Goal: Task Accomplishment & Management: Use online tool/utility

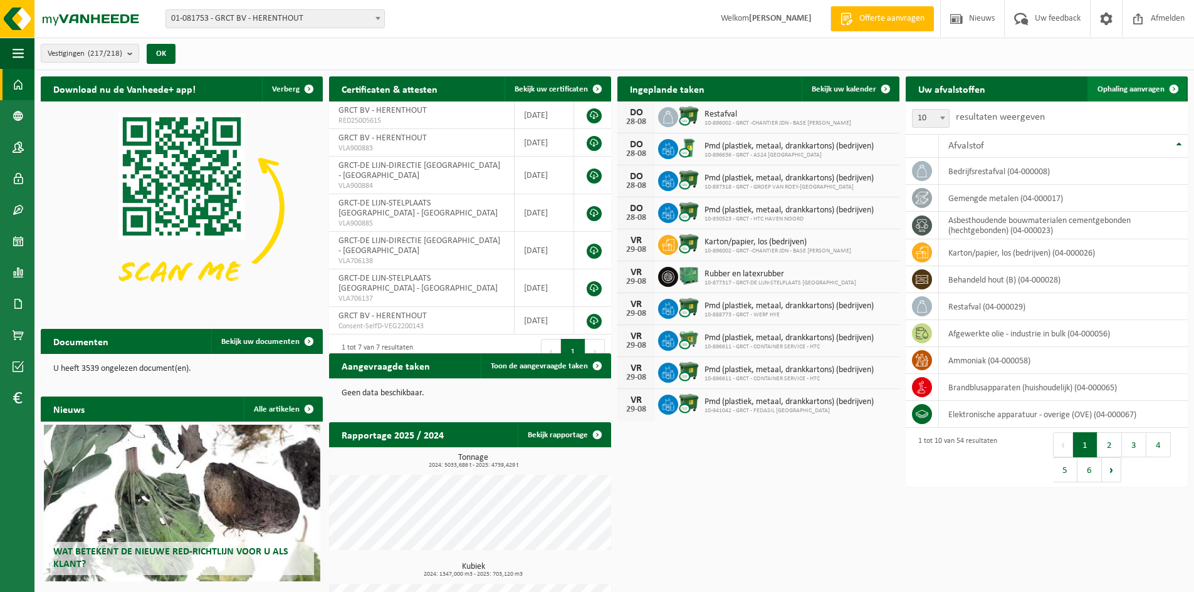
click at [1147, 88] on span "Ophaling aanvragen" at bounding box center [1130, 89] width 67 height 8
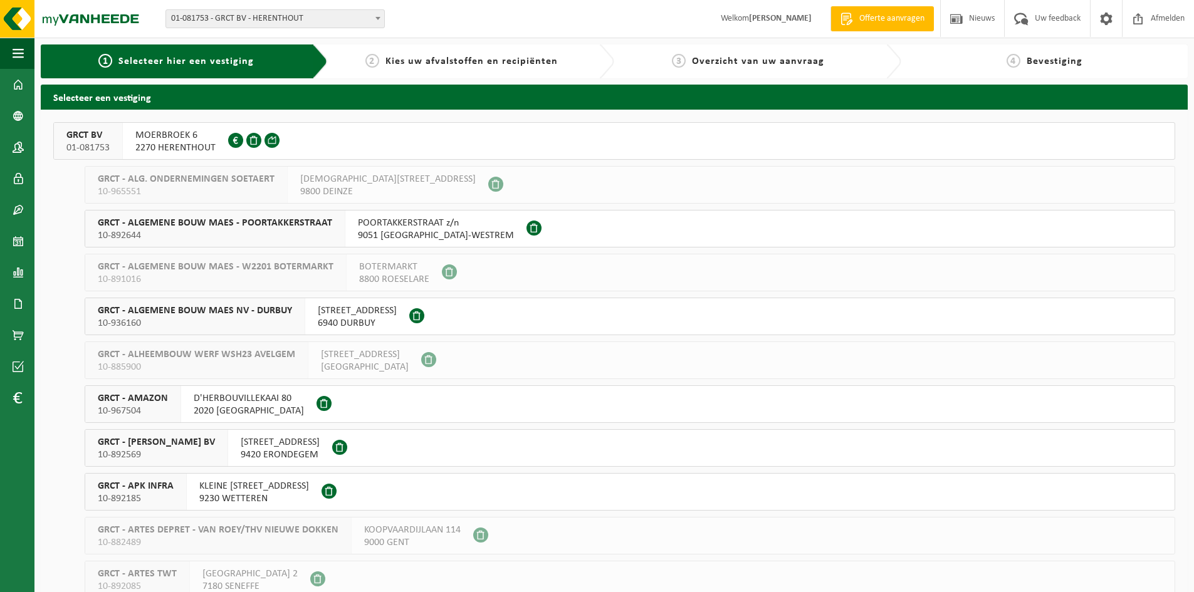
click at [173, 142] on span "2270 HERENTHOUT" at bounding box center [175, 148] width 80 height 13
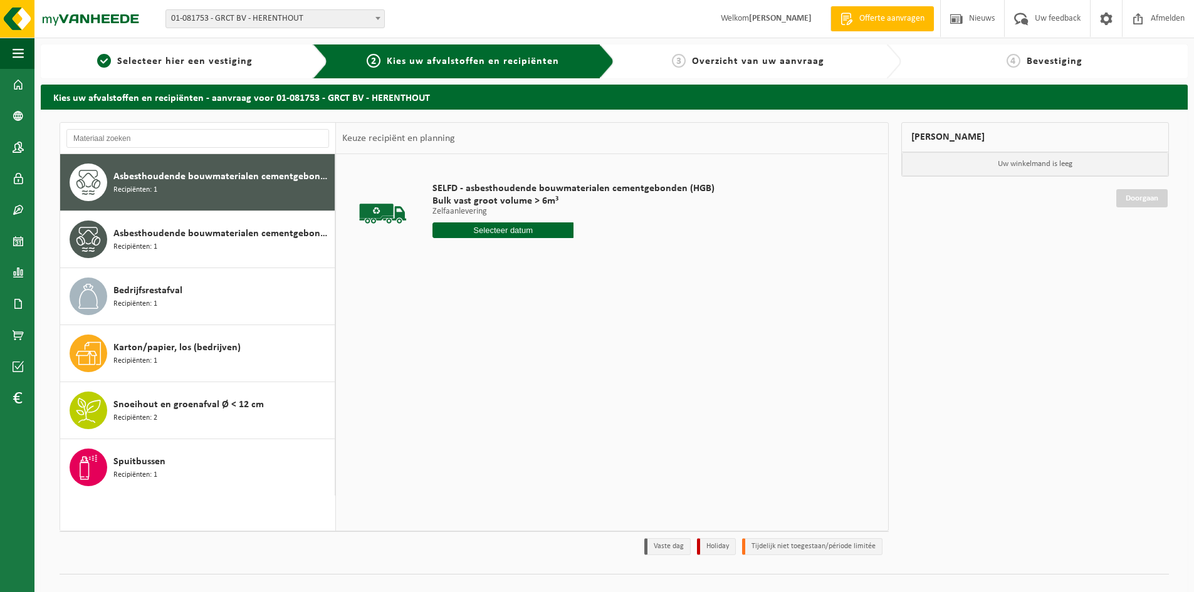
click at [489, 236] on input "text" at bounding box center [502, 230] width 141 height 16
click at [530, 382] on div "29" at bounding box center [532, 382] width 22 height 20
type input "Van 2025-08-29"
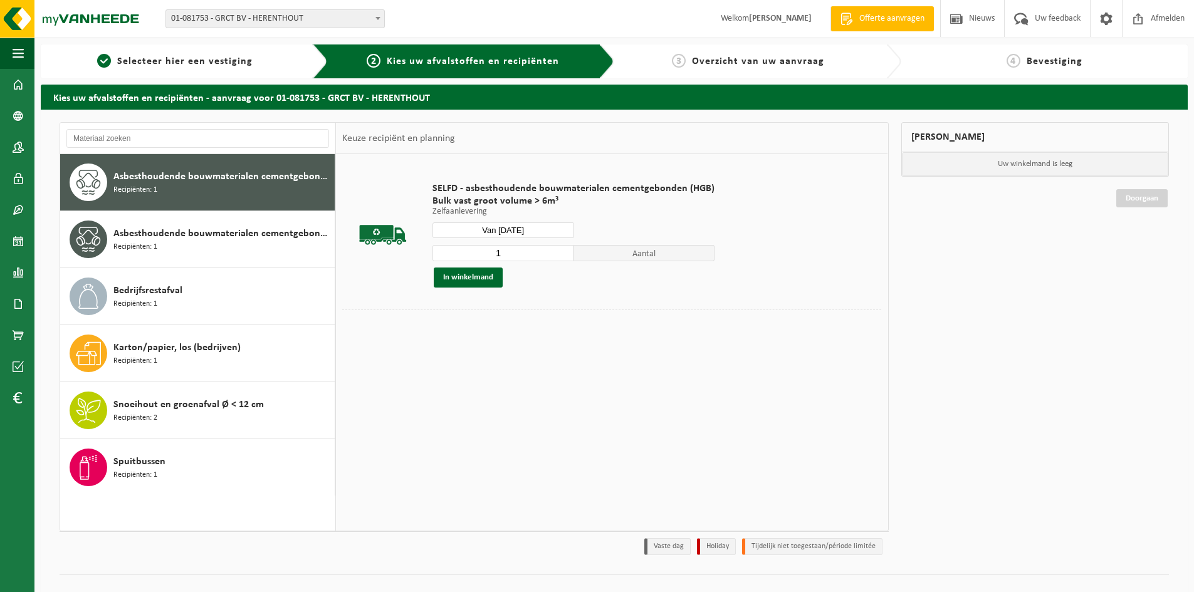
click at [499, 257] on input "1" at bounding box center [502, 253] width 141 height 16
type input "10"
click at [473, 276] on button "In winkelmand" at bounding box center [468, 278] width 69 height 20
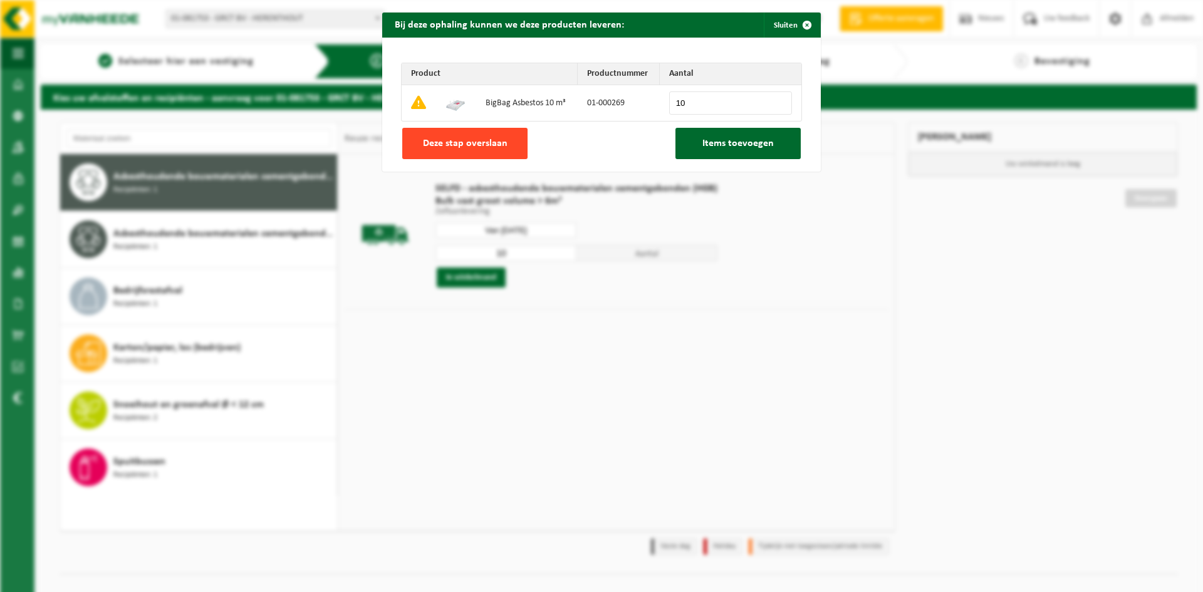
click at [447, 151] on button "Deze stap overslaan" at bounding box center [464, 143] width 125 height 31
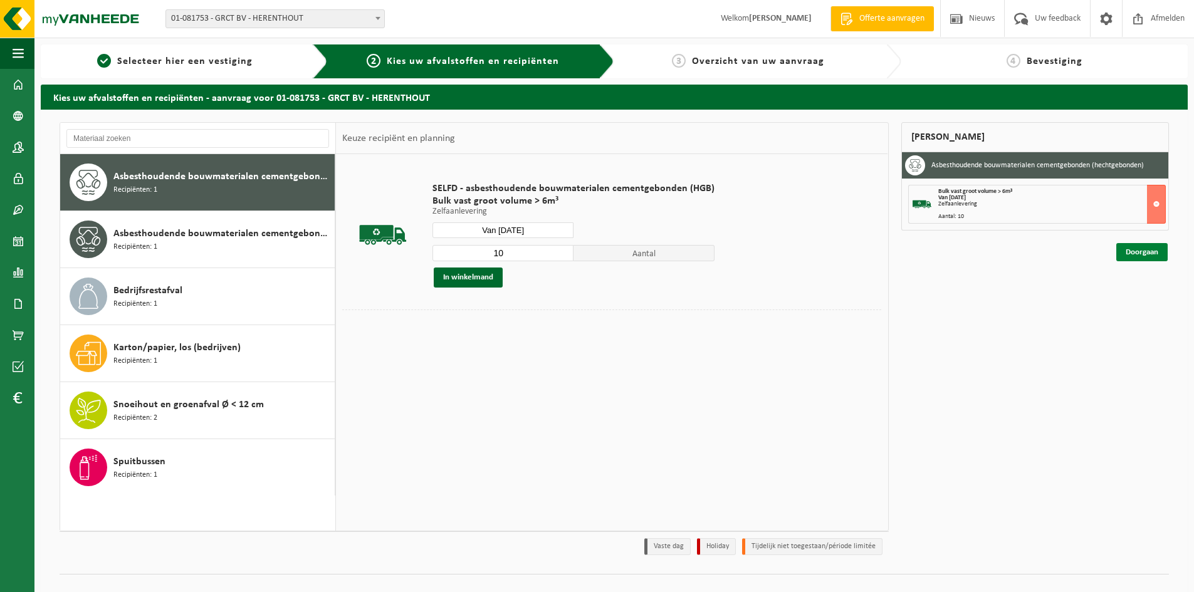
click at [1148, 256] on link "Doorgaan" at bounding box center [1141, 252] width 51 height 18
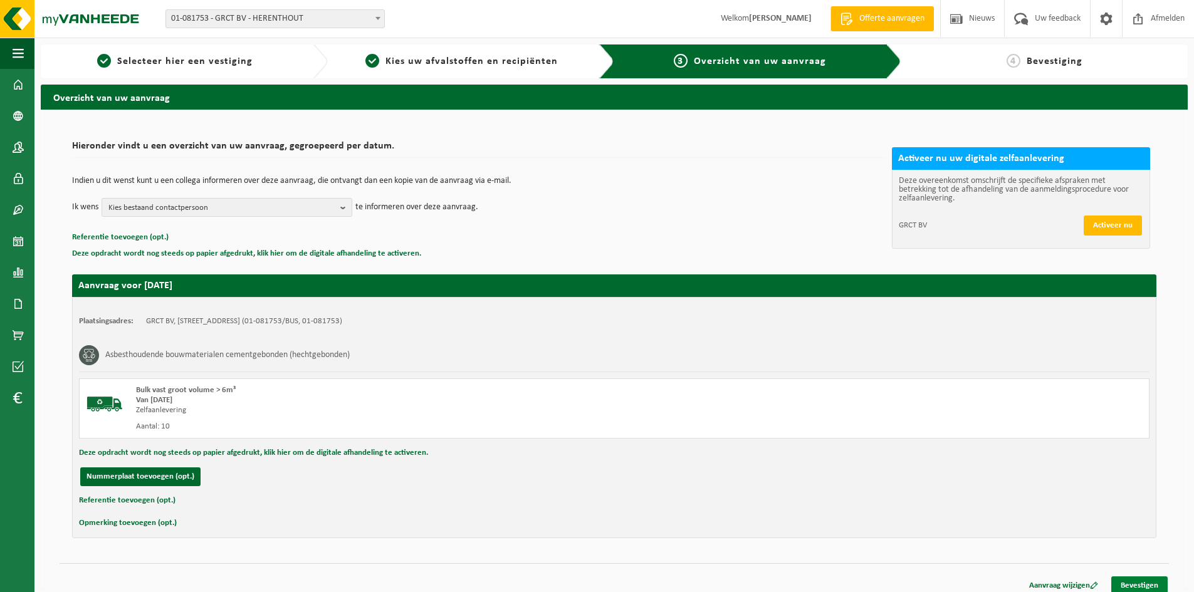
click at [1137, 583] on link "Bevestigen" at bounding box center [1139, 586] width 56 height 18
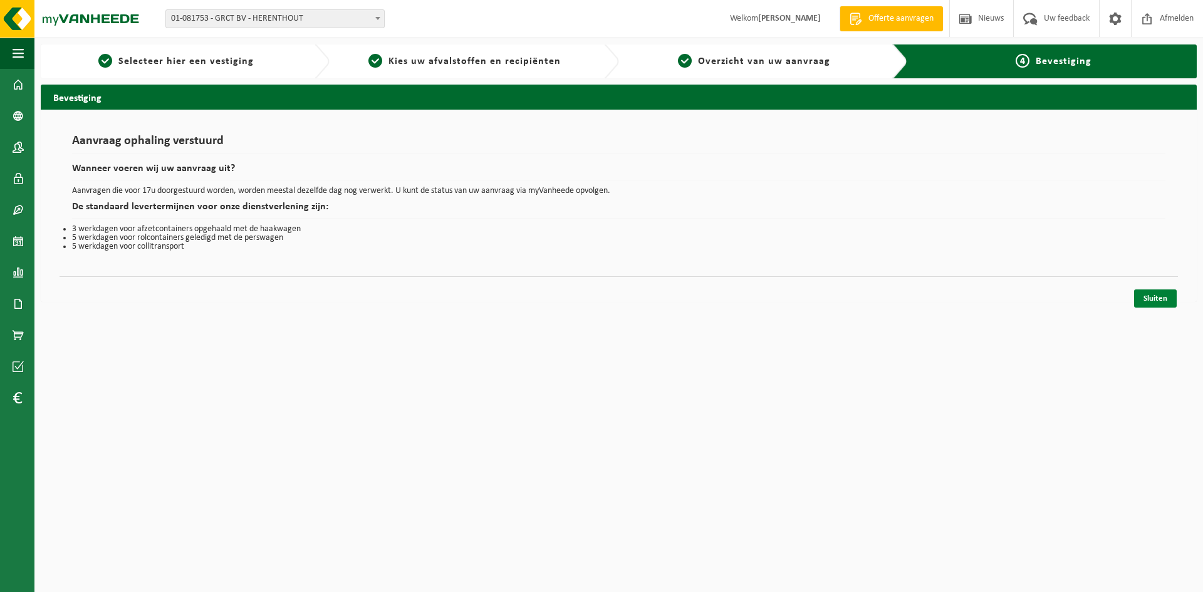
click at [1166, 303] on link "Sluiten" at bounding box center [1155, 299] width 43 height 18
